Goal: Transaction & Acquisition: Purchase product/service

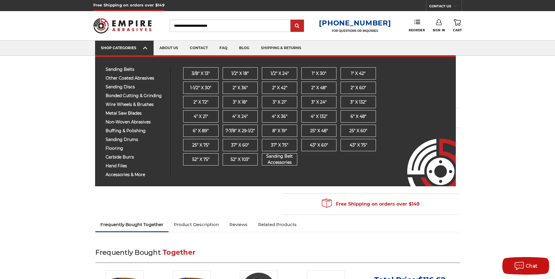
click at [148, 47] on link "SHOP CATEGORIES" at bounding box center [124, 48] width 59 height 15
click at [138, 46] on div "SHOP CATEGORIES" at bounding box center [124, 48] width 47 height 4
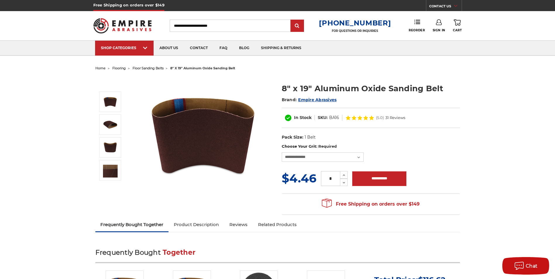
click at [99, 67] on span "home" at bounding box center [100, 68] width 10 height 4
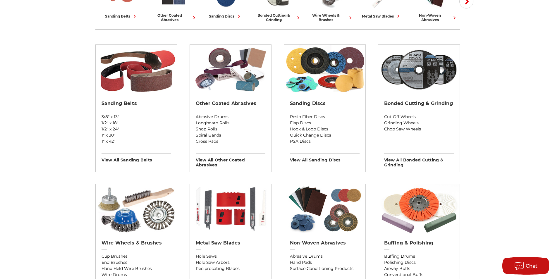
scroll to position [176, 0]
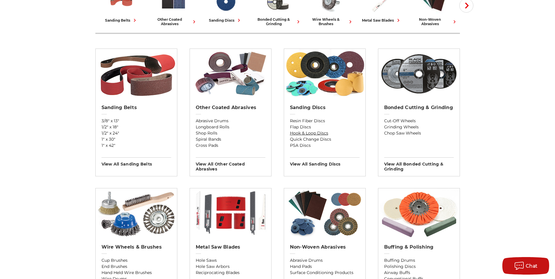
click at [303, 132] on link "Hook & Loop Discs" at bounding box center [325, 133] width 70 height 6
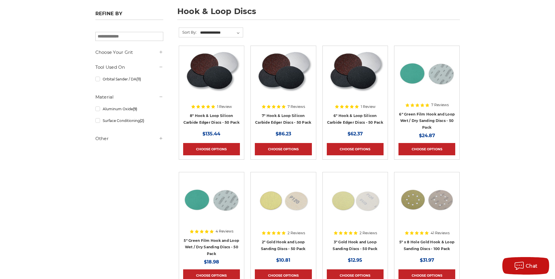
scroll to position [88, 0]
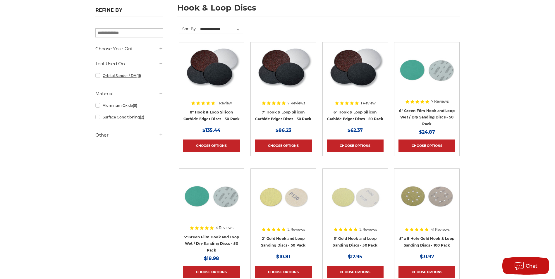
click at [97, 75] on link "Orbital Sander / DA (11)" at bounding box center [129, 76] width 68 height 10
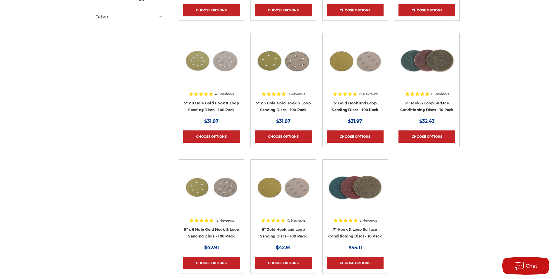
scroll to position [234, 0]
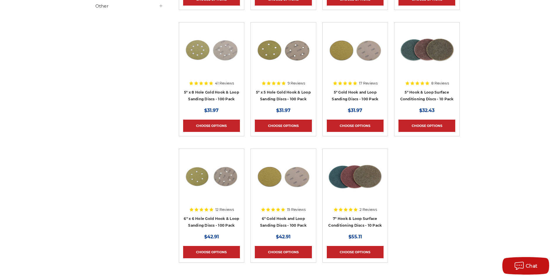
click at [359, 97] on div at bounding box center [355, 64] width 57 height 75
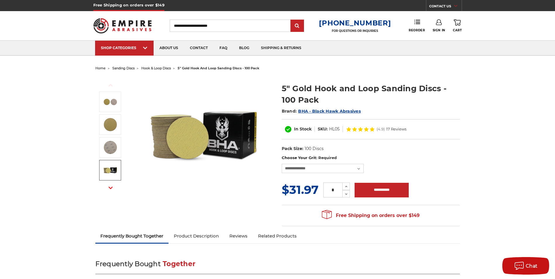
click at [109, 188] on icon "button" at bounding box center [111, 188] width 4 height 4
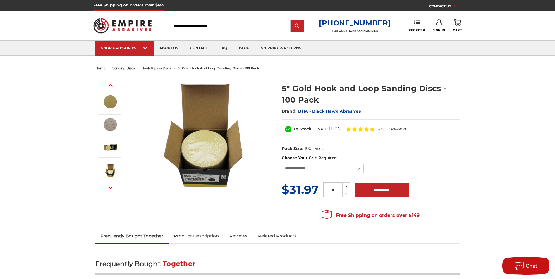
click at [111, 174] on img at bounding box center [110, 170] width 15 height 15
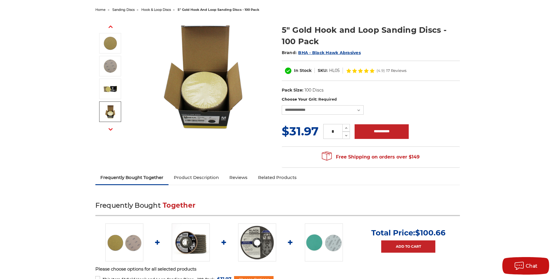
scroll to position [29, 0]
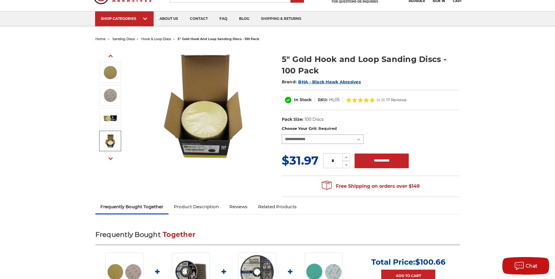
click at [358, 139] on select "**********" at bounding box center [323, 139] width 82 height 9
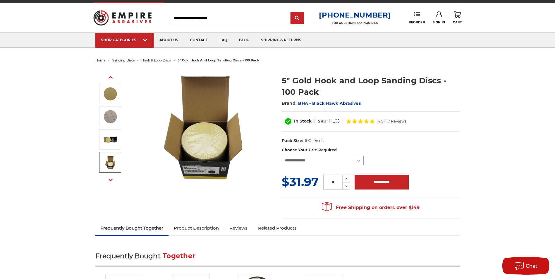
scroll to position [0, 0]
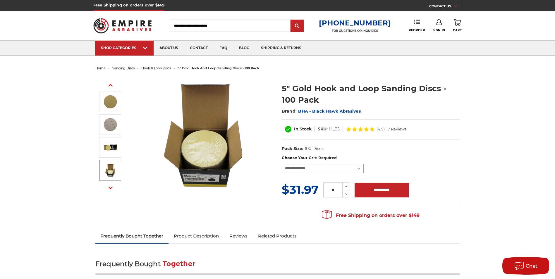
click at [359, 169] on select "**********" at bounding box center [323, 168] width 82 height 9
select select "***"
click at [282, 164] on select "**********" at bounding box center [323, 168] width 82 height 9
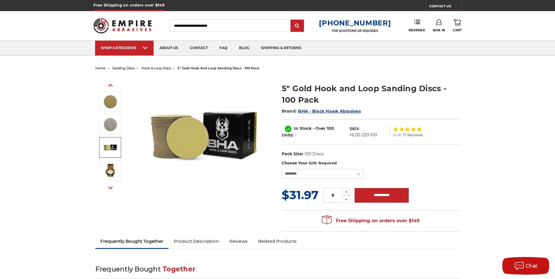
click at [115, 145] on img at bounding box center [110, 147] width 15 height 15
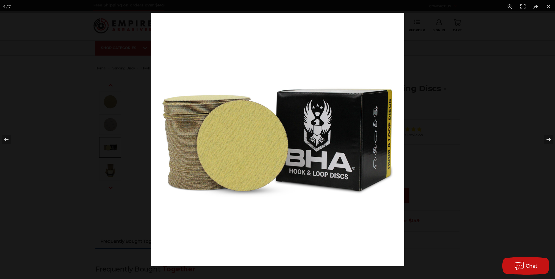
click at [311, 170] on img at bounding box center [277, 139] width 253 height 253
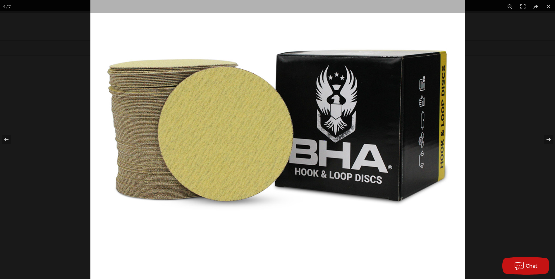
click at [217, 139] on img at bounding box center [277, 125] width 375 height 375
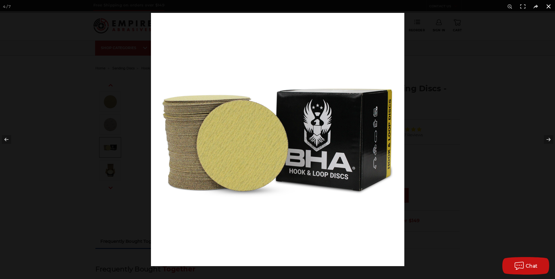
click at [550, 6] on button at bounding box center [548, 6] width 13 height 13
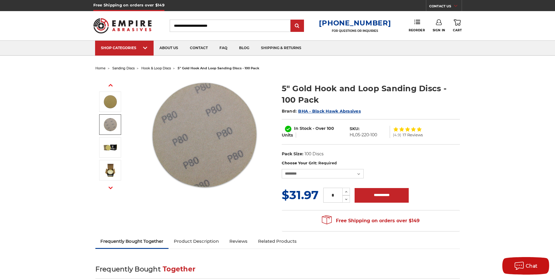
click at [109, 128] on img at bounding box center [110, 124] width 15 height 15
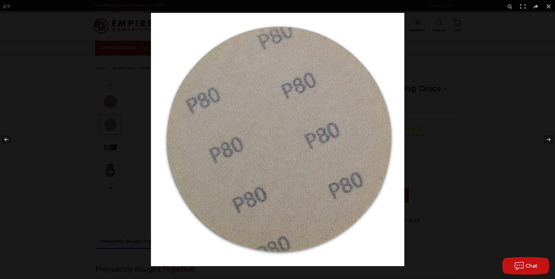
click at [250, 145] on img at bounding box center [277, 139] width 253 height 253
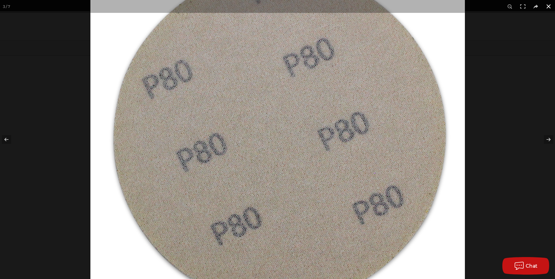
click at [548, 6] on button at bounding box center [548, 6] width 13 height 13
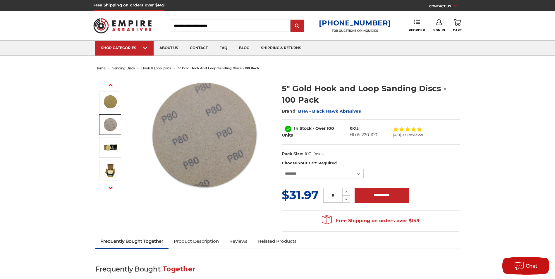
click at [108, 186] on button "Next" at bounding box center [111, 188] width 14 height 13
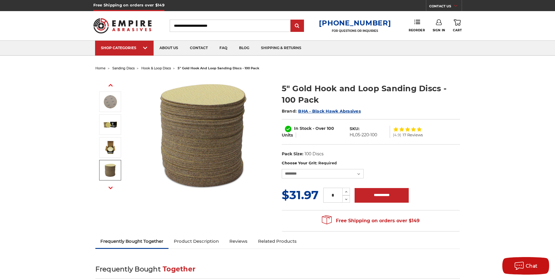
click at [114, 169] on img at bounding box center [110, 170] width 15 height 15
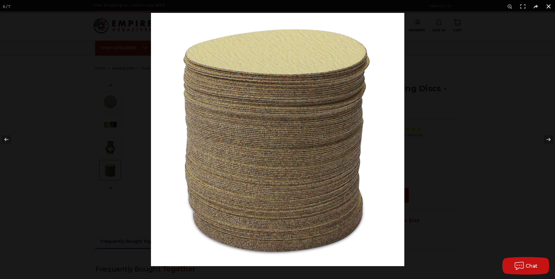
click at [550, 5] on button at bounding box center [548, 6] width 13 height 13
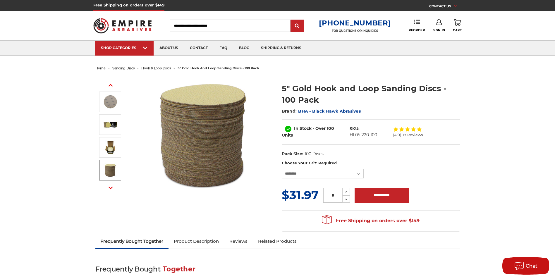
click at [108, 189] on button "Next" at bounding box center [111, 188] width 14 height 13
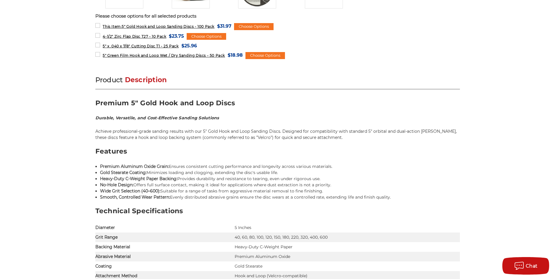
scroll to position [351, 0]
